Goal: Find specific page/section: Find specific page/section

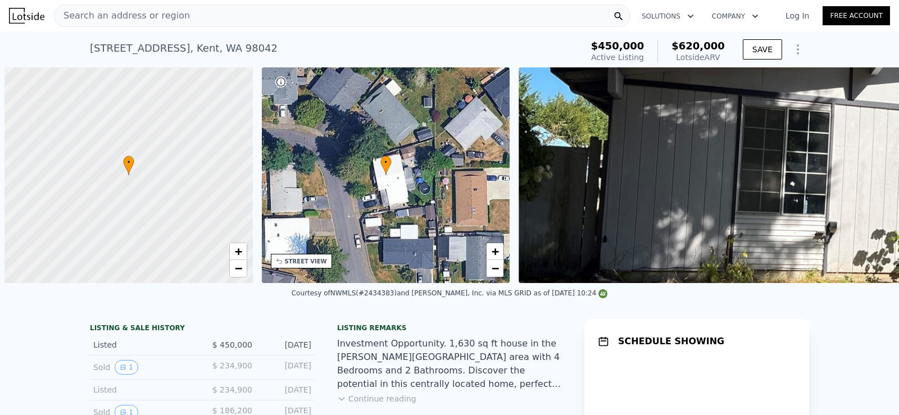
scroll to position [0, 4]
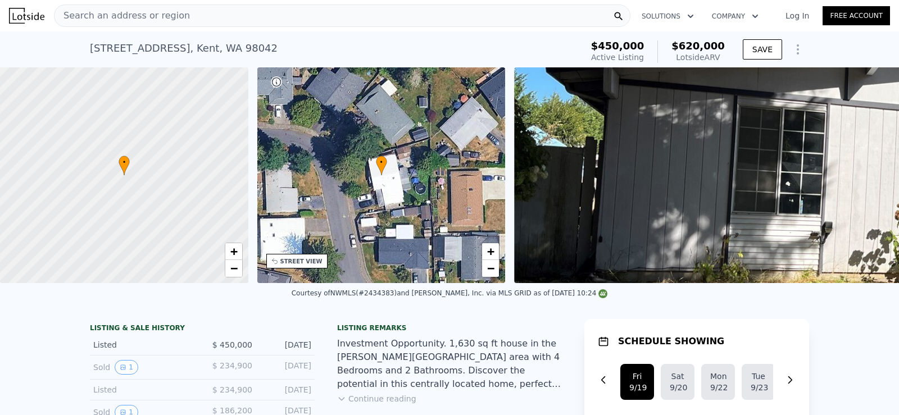
click at [367, 20] on div "Search an address or region" at bounding box center [342, 15] width 576 height 22
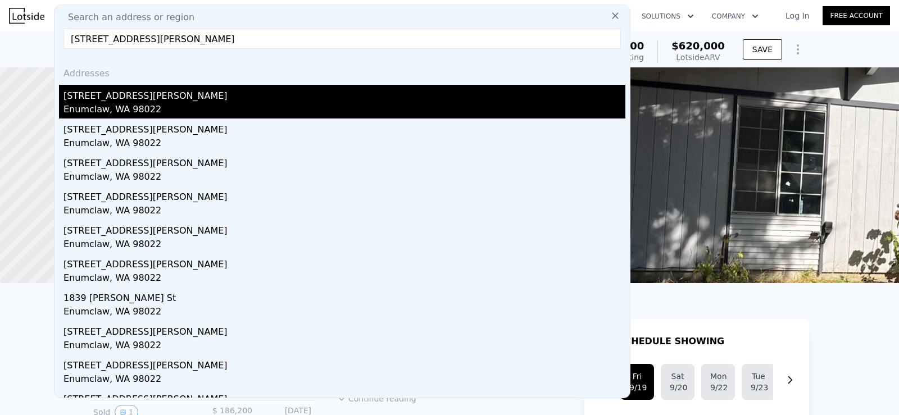
type input "[STREET_ADDRESS][PERSON_NAME]"
click at [137, 105] on div "Enumclaw, WA 98022" at bounding box center [344, 111] width 562 height 16
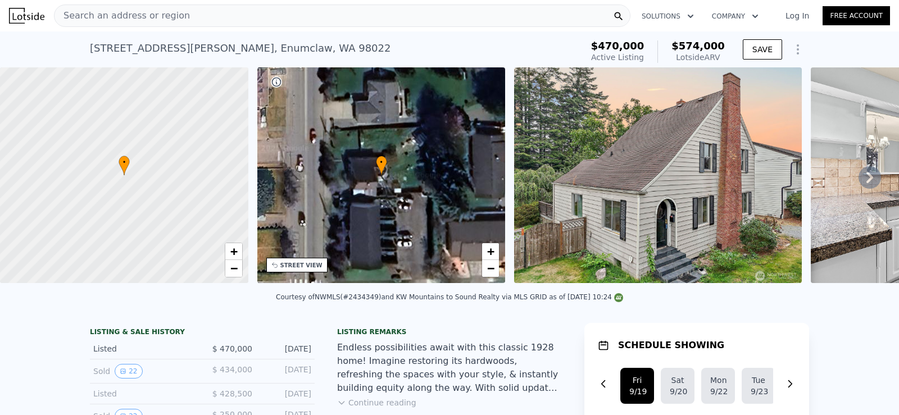
click at [188, 14] on div "Search an address or region" at bounding box center [342, 15] width 576 height 22
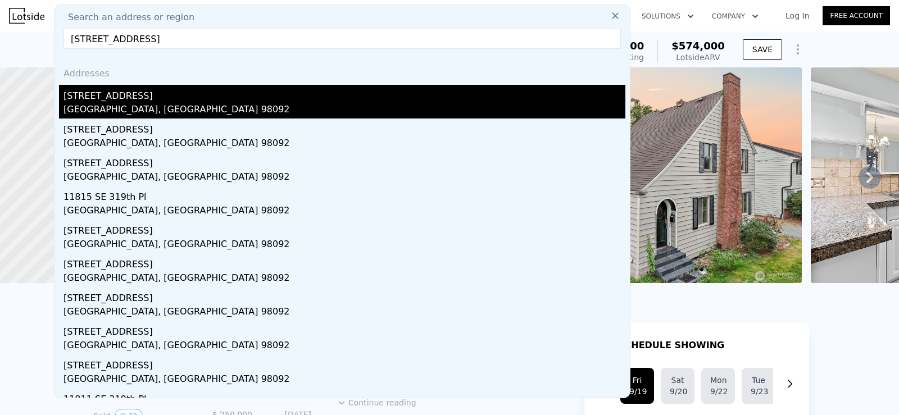
type input "[STREET_ADDRESS]"
click at [188, 102] on div "[STREET_ADDRESS]" at bounding box center [344, 94] width 562 height 18
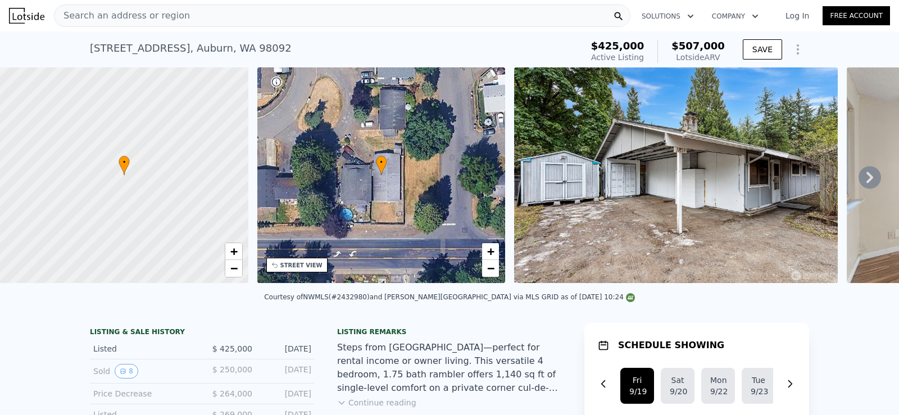
click at [186, 16] on div "Search an address or region" at bounding box center [342, 15] width 576 height 22
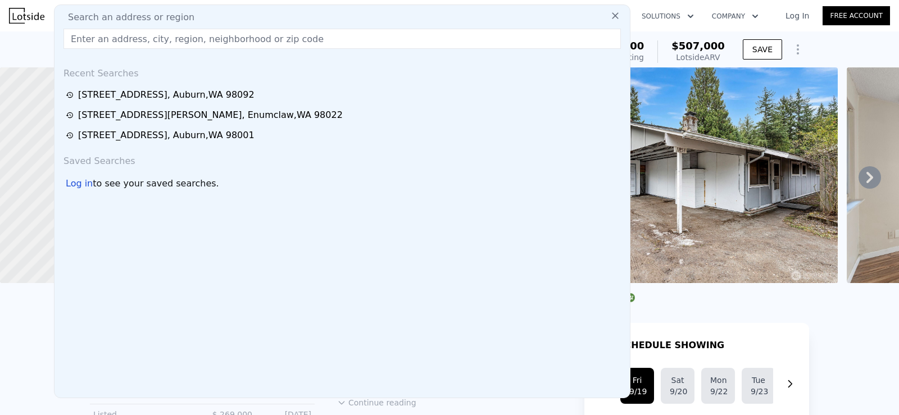
click at [149, 43] on input "text" at bounding box center [341, 39] width 557 height 20
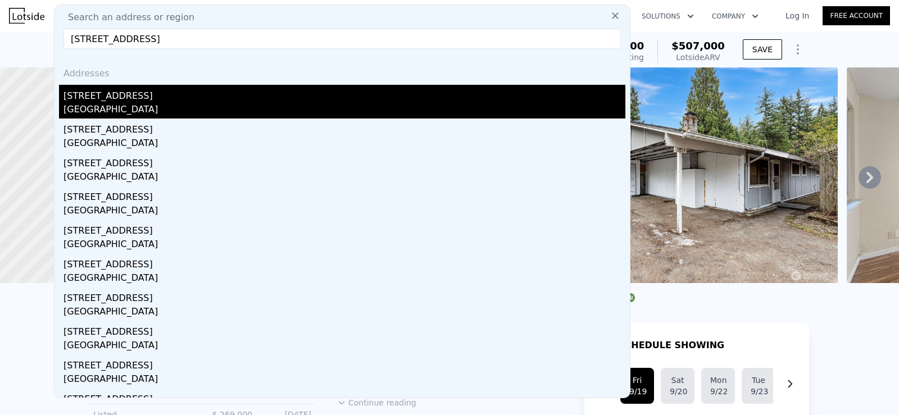
type input "[STREET_ADDRESS]"
click at [201, 103] on div "[GEOGRAPHIC_DATA]" at bounding box center [344, 111] width 562 height 16
